Goal: Task Accomplishment & Management: Manage account settings

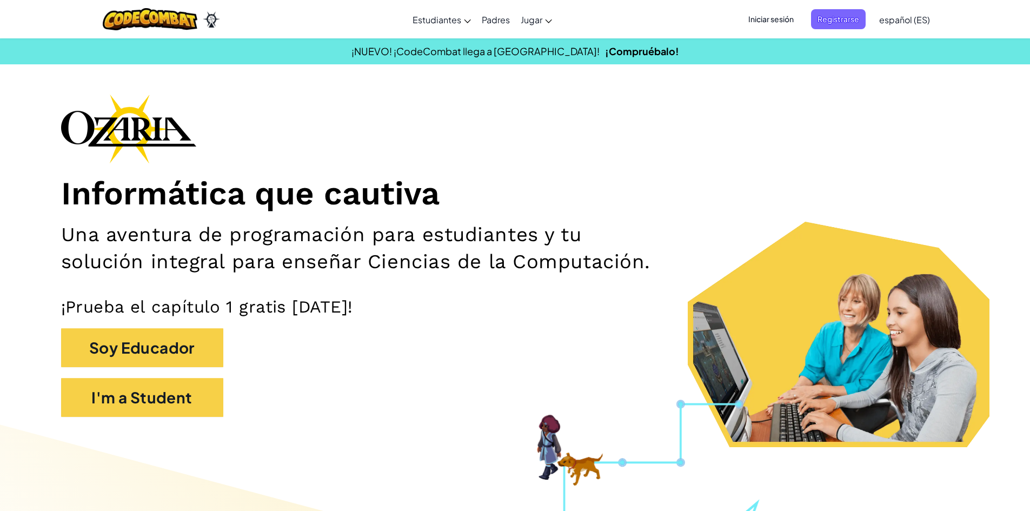
click at [776, 24] on span "Iniciar sesión" at bounding box center [770, 19] width 58 height 20
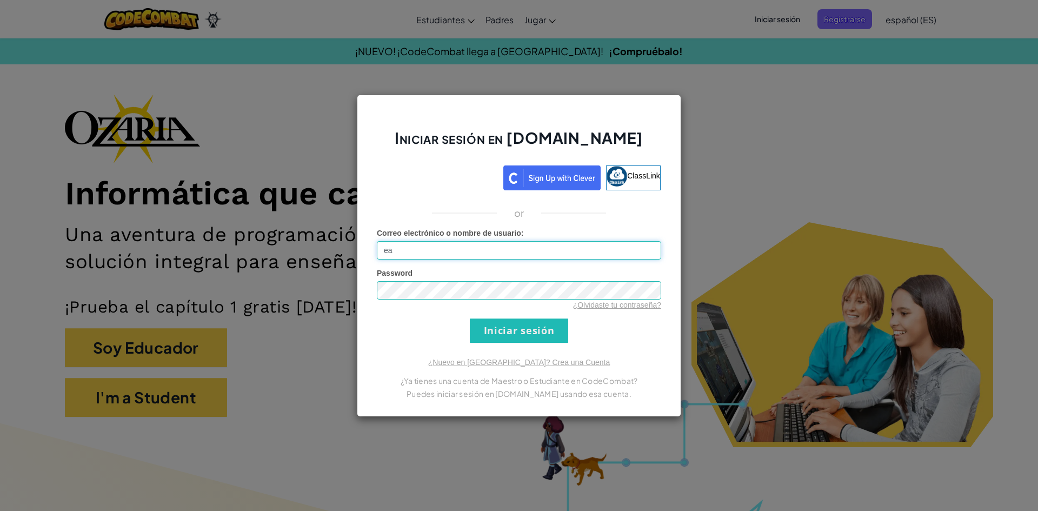
type input "e"
click at [527, 330] on input "Iniciar sesión" at bounding box center [519, 330] width 98 height 24
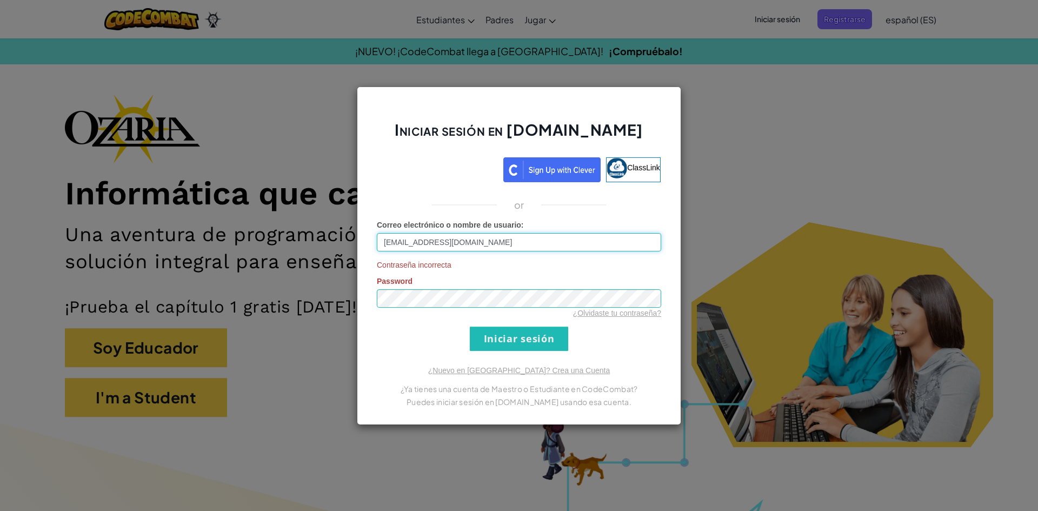
click at [523, 251] on input "[EMAIL_ADDRESS][DOMAIN_NAME]" at bounding box center [519, 242] width 284 height 18
type input "[EMAIL_ADDRESS][DOMAIN_NAME]"
click at [526, 336] on input "Iniciar sesión" at bounding box center [519, 338] width 98 height 24
